Goal: Task Accomplishment & Management: Manage account settings

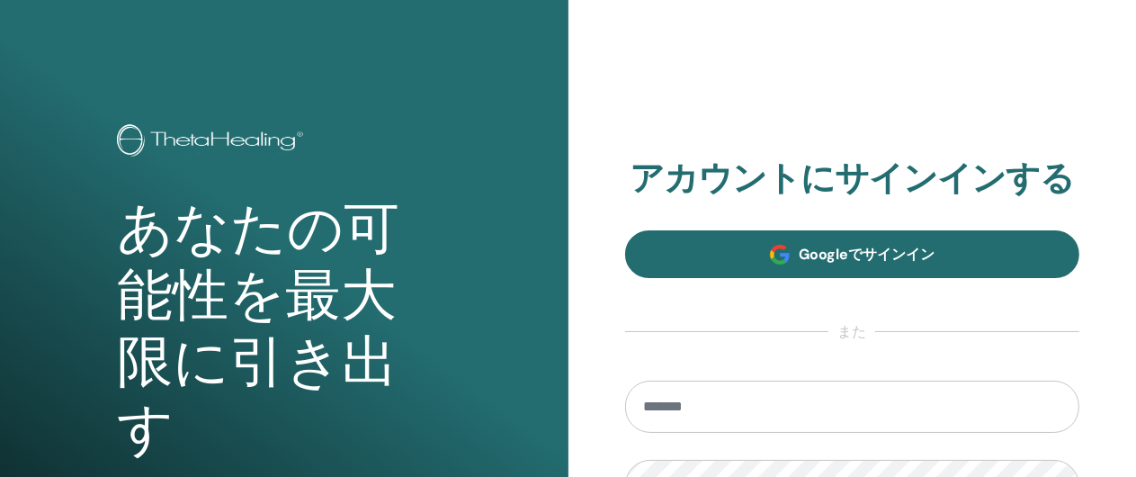
scroll to position [270, 0]
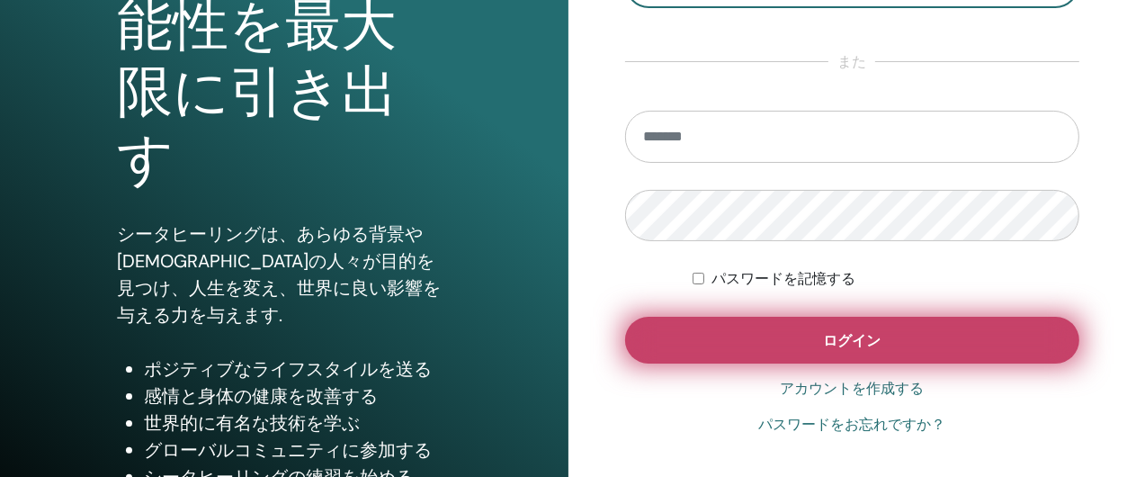
type input "**********"
click at [852, 336] on span "ログイン" at bounding box center [852, 340] width 58 height 19
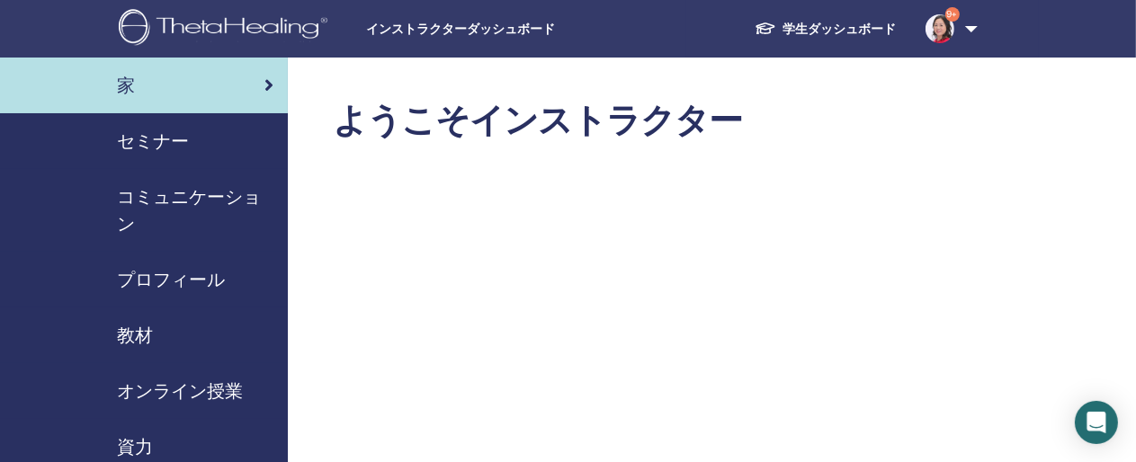
click at [148, 139] on span "セミナー" at bounding box center [153, 141] width 72 height 27
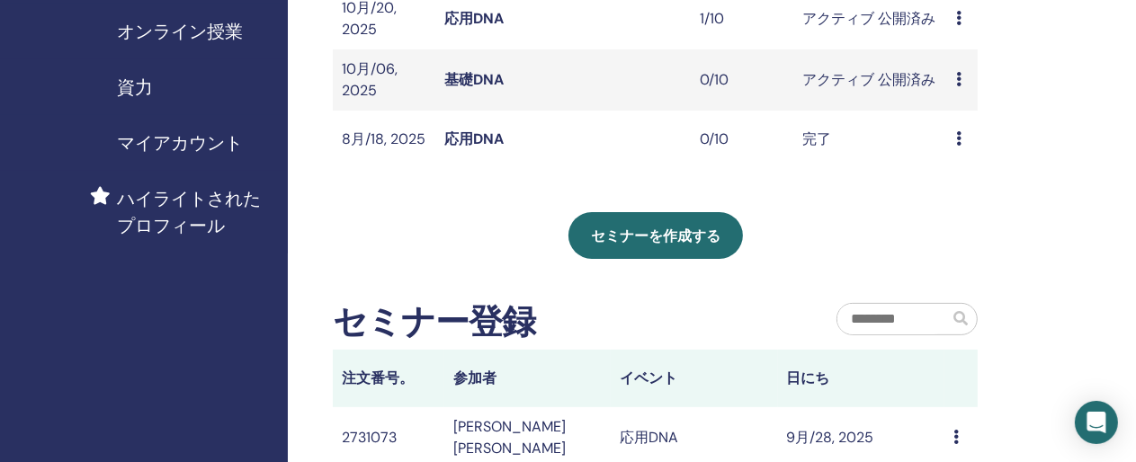
scroll to position [450, 0]
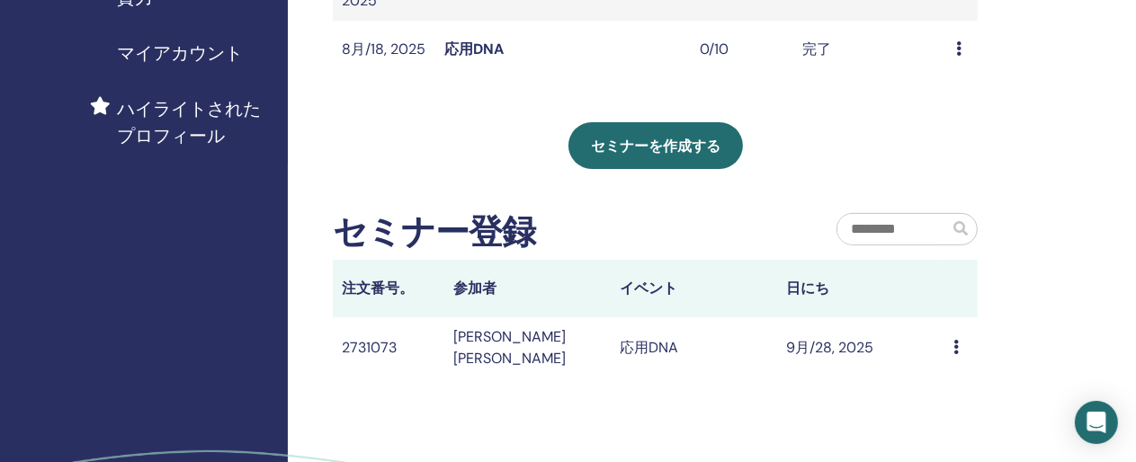
drag, startPoint x: 953, startPoint y: 345, endPoint x: 806, endPoint y: 181, distance: 221.0
click at [806, 181] on div "私のセミナー フィルターをカスタマイズして、今後 3 か月以降に開催されるセミナーを検索したり、3 か月以上前のセミナーをチェックしたりできます。 以前はなか…" at bounding box center [655, 15] width 645 height 728
click at [958, 341] on icon at bounding box center [955, 347] width 5 height 14
drag, startPoint x: 987, startPoint y: 282, endPoint x: 779, endPoint y: 240, distance: 211.9
click at [779, 240] on div "セミナー登録" at bounding box center [571, 236] width 504 height 49
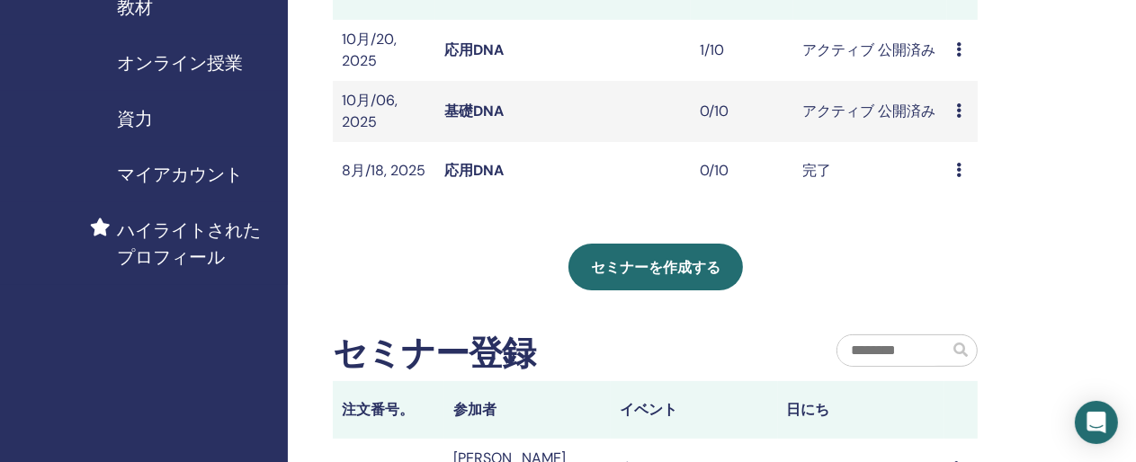
scroll to position [90, 0]
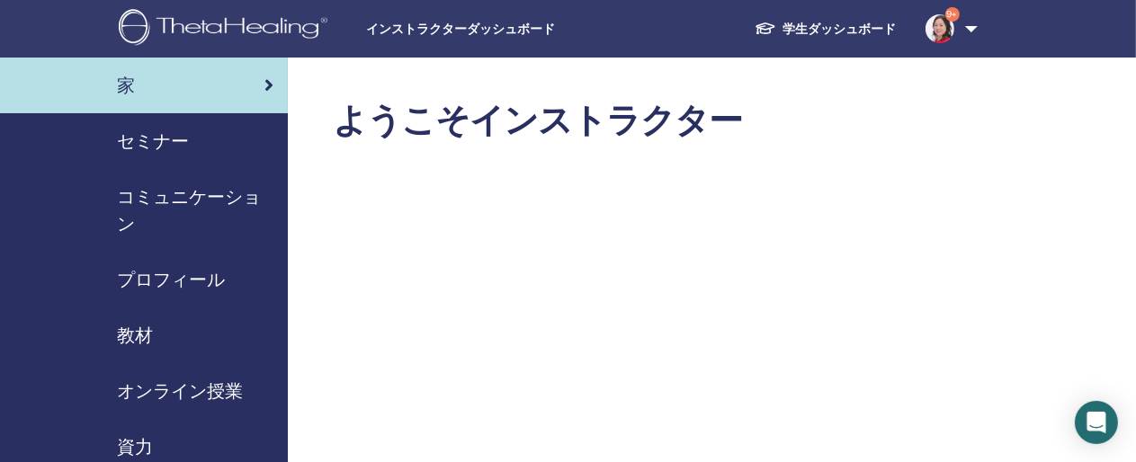
click at [143, 139] on span "セミナー" at bounding box center [153, 141] width 72 height 27
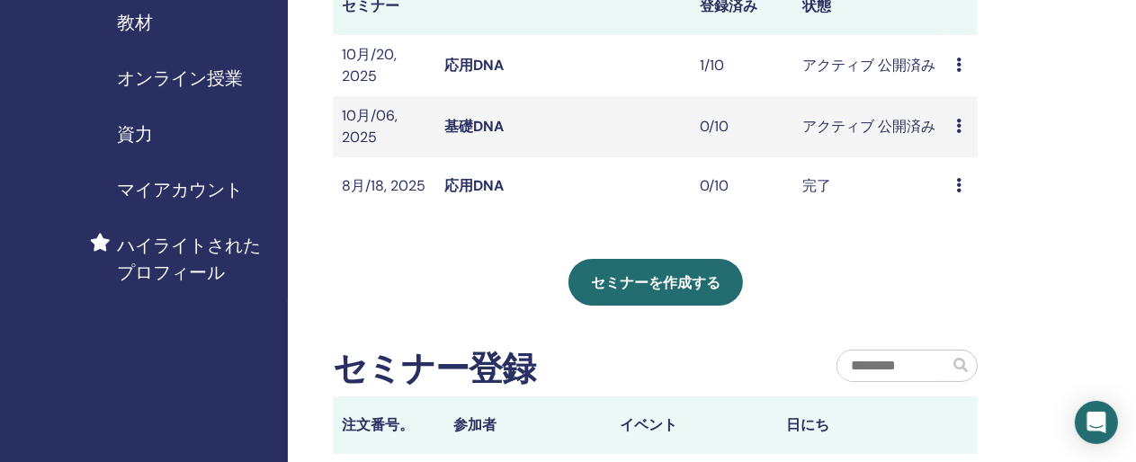
scroll to position [270, 0]
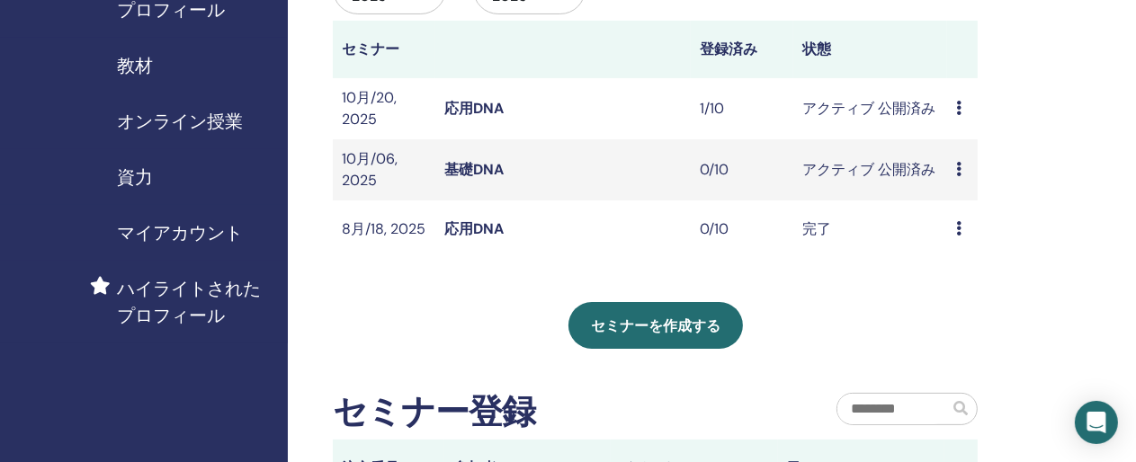
click at [471, 104] on link "応用DNA" at bounding box center [473, 108] width 59 height 19
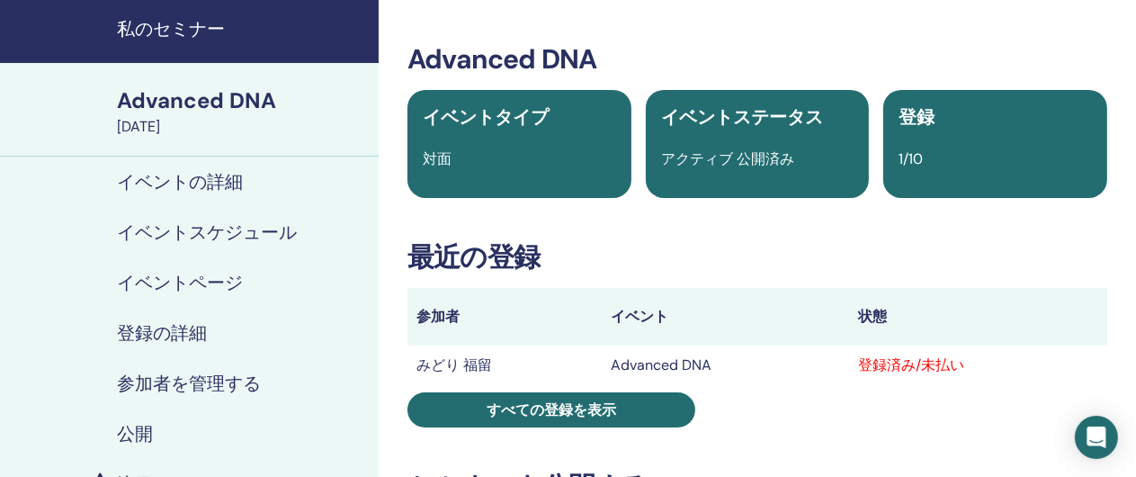
scroll to position [90, 0]
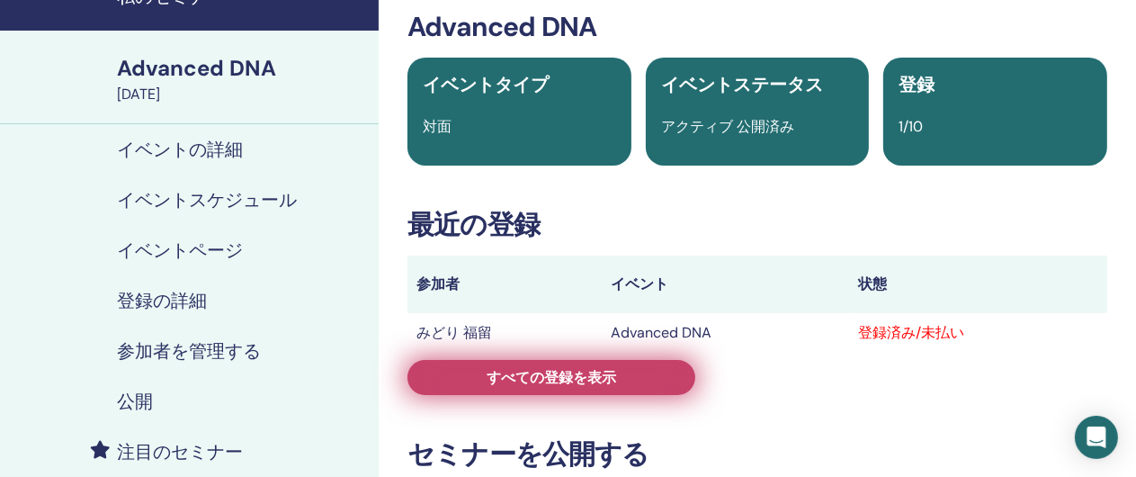
click at [586, 380] on span "すべての登録を表示" at bounding box center [552, 377] width 130 height 19
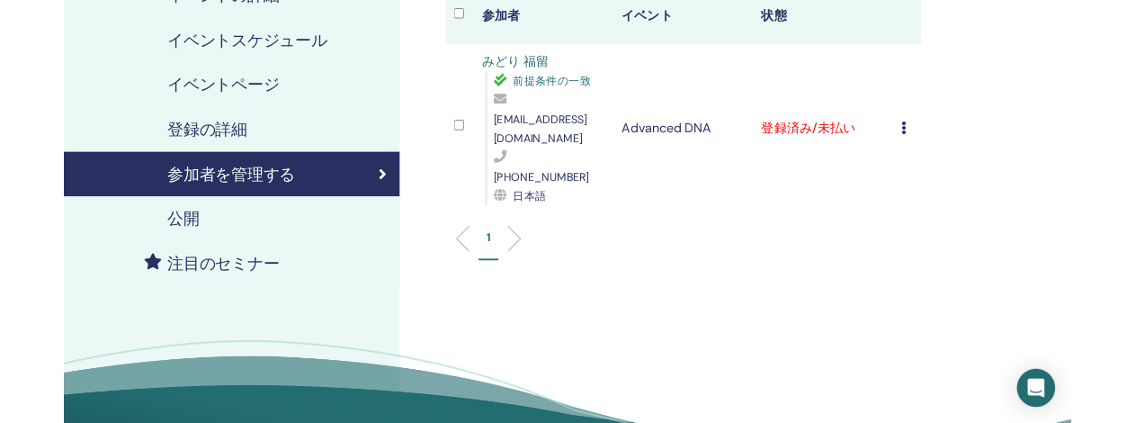
scroll to position [270, 0]
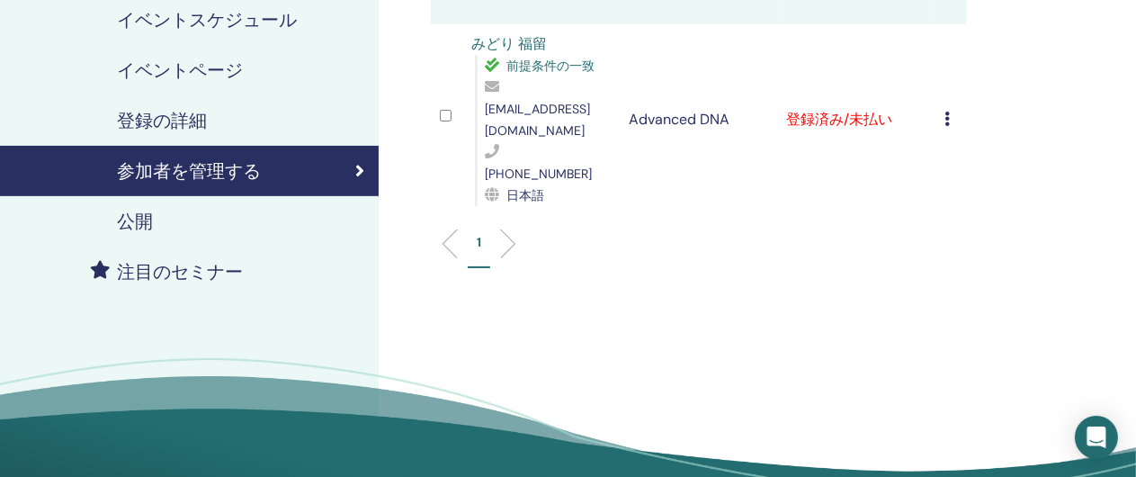
drag, startPoint x: 946, startPoint y: 95, endPoint x: 752, endPoint y: 208, distance: 224.5
click at [752, 233] on ul "1" at bounding box center [699, 250] width 506 height 35
click at [946, 112] on icon at bounding box center [947, 119] width 5 height 14
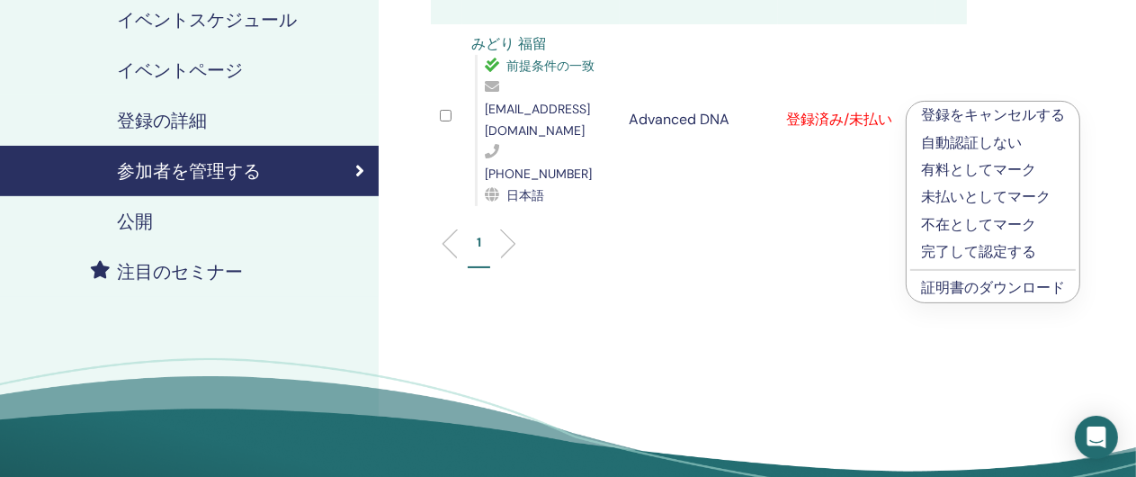
click at [971, 287] on link "証明書のダウンロード" at bounding box center [993, 287] width 144 height 19
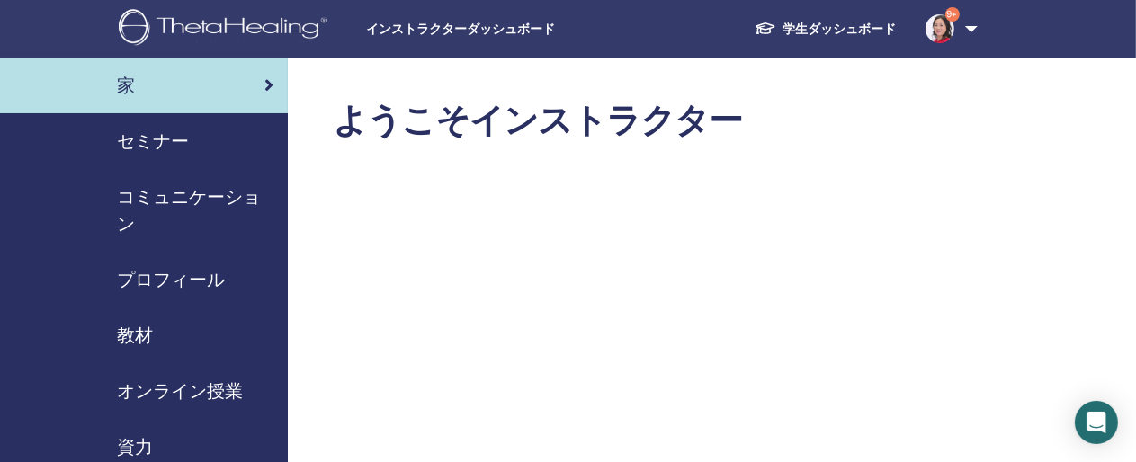
click at [169, 133] on span "セミナー" at bounding box center [153, 141] width 72 height 27
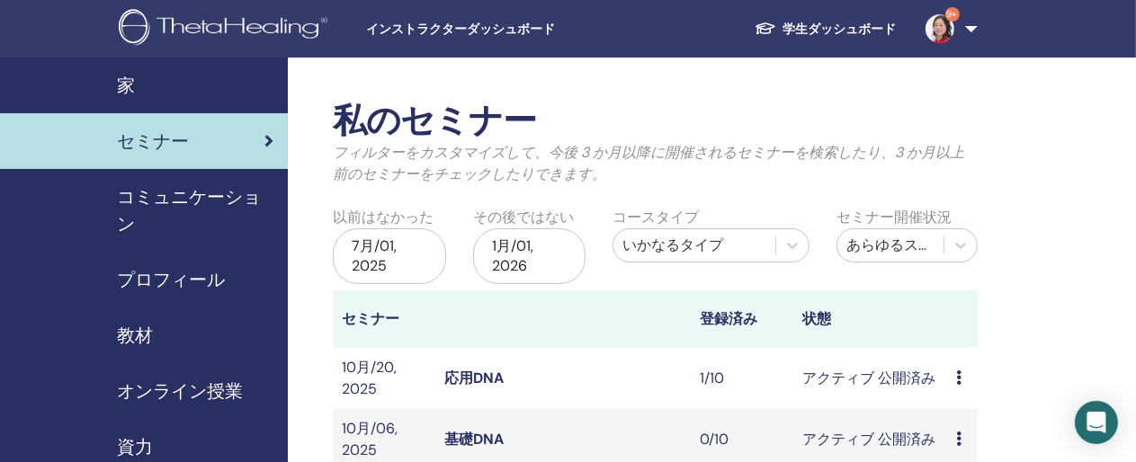
scroll to position [180, 0]
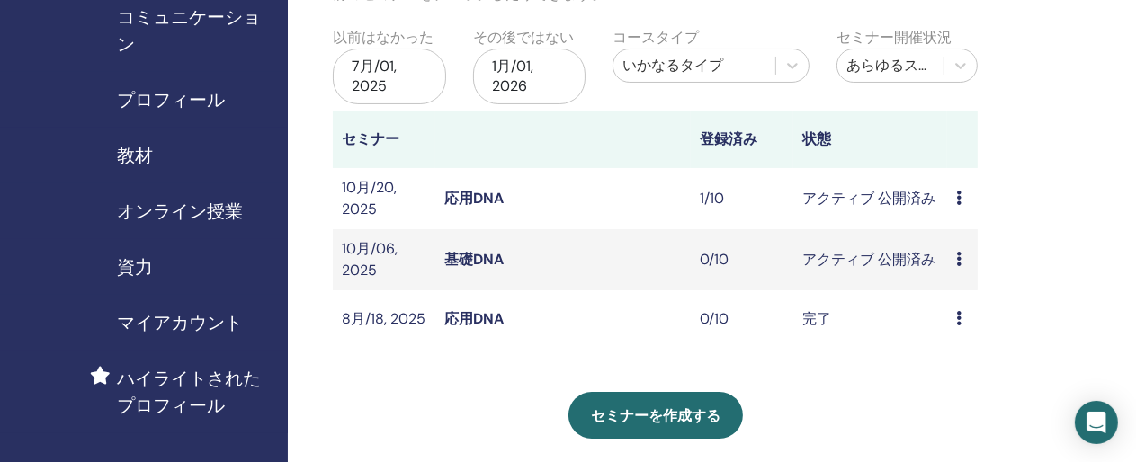
click at [474, 253] on link "基礎DNA" at bounding box center [473, 259] width 59 height 19
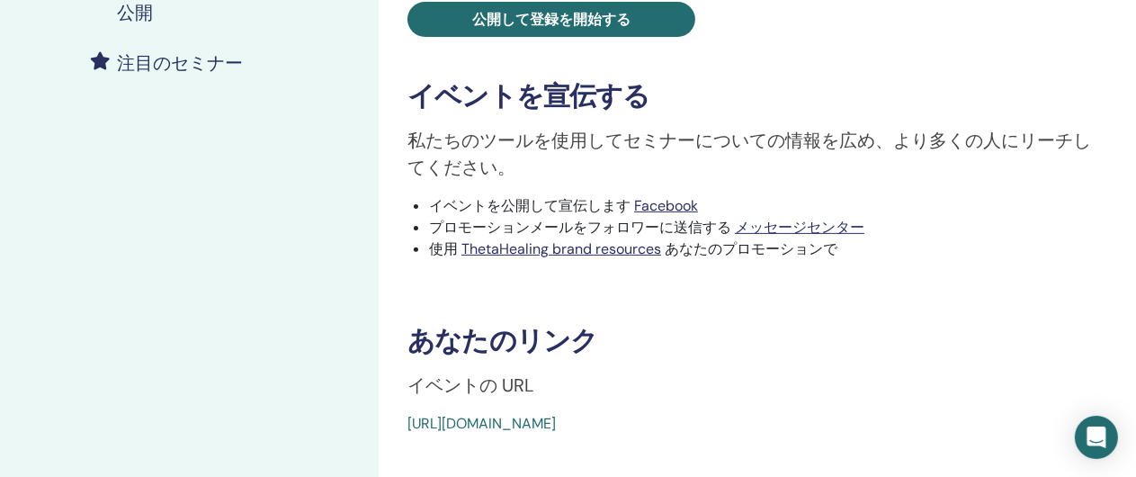
scroll to position [540, 0]
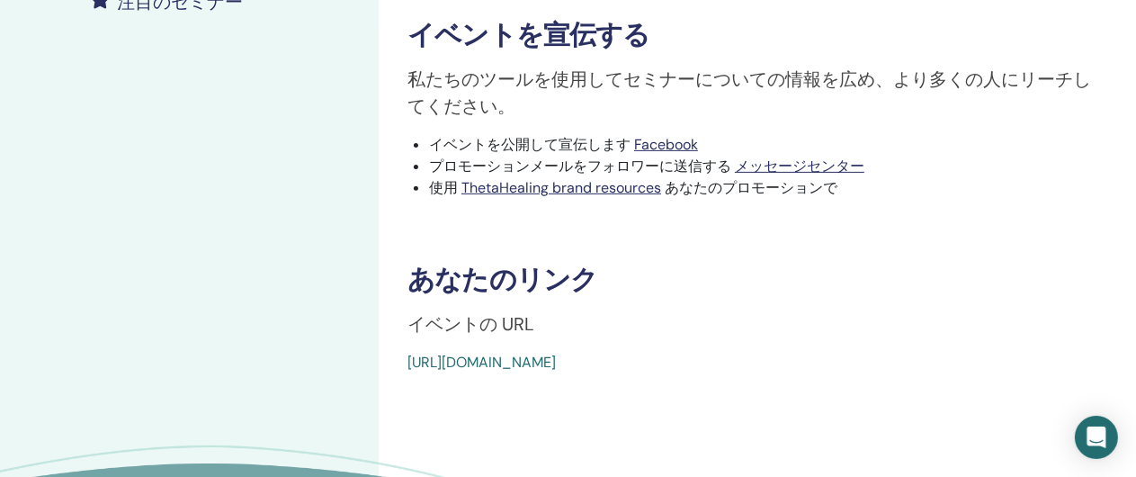
click at [556, 363] on link "[URL][DOMAIN_NAME]" at bounding box center [481, 362] width 148 height 19
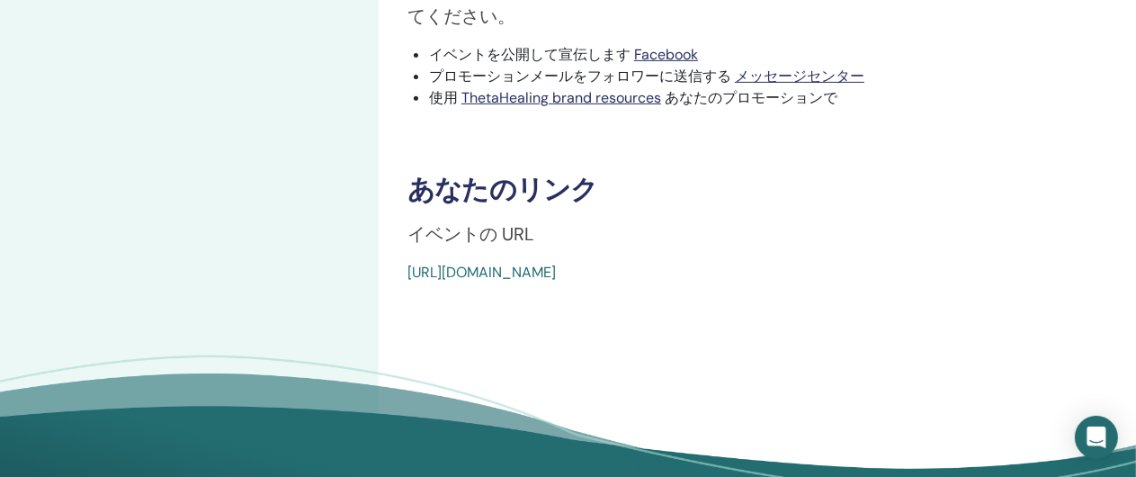
scroll to position [637, 0]
